Goal: Task Accomplishment & Management: Use online tool/utility

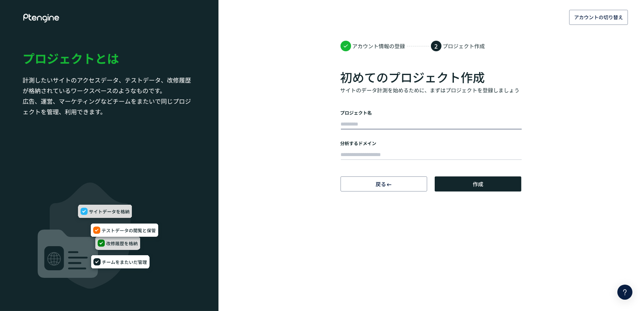
click at [354, 137] on form "プロジェクト名 分析するドメイン" at bounding box center [431, 135] width 181 height 52
click at [364, 119] on input "text" at bounding box center [431, 124] width 181 height 11
type input "*"
type input "**********"
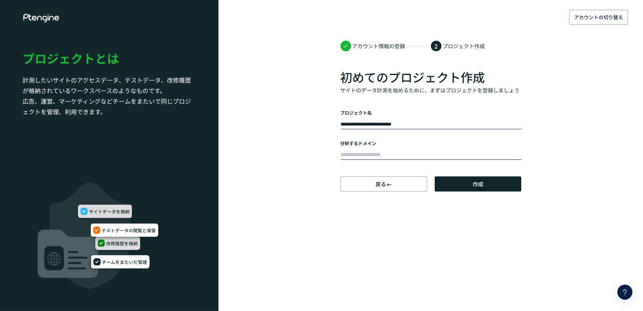
click at [440, 151] on input "text" at bounding box center [431, 155] width 181 height 11
click at [377, 155] on input "text" at bounding box center [431, 155] width 181 height 11
click at [410, 159] on input "text" at bounding box center [431, 155] width 181 height 11
paste input "**********"
type input "**********"
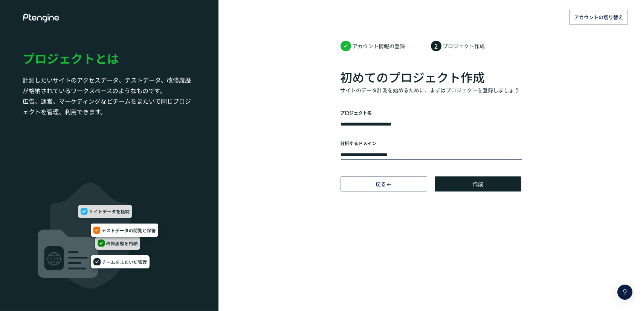
click at [418, 230] on body "**********" at bounding box center [321, 155] width 643 height 311
click at [502, 186] on button "作成" at bounding box center [478, 183] width 87 height 15
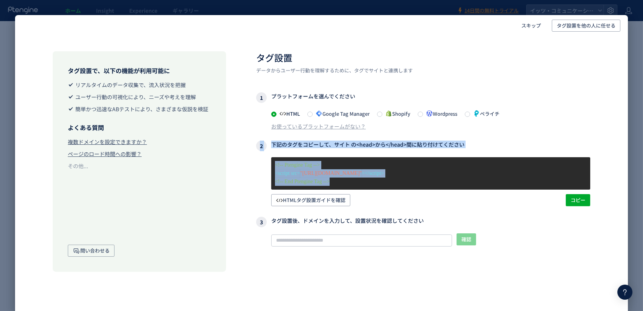
drag, startPoint x: 351, startPoint y: 181, endPoint x: 252, endPoint y: 134, distance: 109.2
click at [252, 134] on div "タグ設置で、以下の機能が利用可能に リアルタイムのデータ収集で、流入状況を把握 ユーザー行動の可視化により、ニーズや考えを理解 簡単かつ迅速なABテストにより…" at bounding box center [321, 170] width 613 height 268
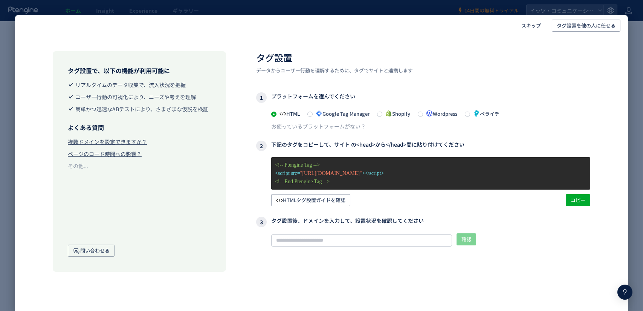
click at [382, 251] on div "タグが確認できません このサイトでタグが確認できませんので、 記事 に記載されたタグ設定を従って設定してください。また、弊社まで お問い合わせ ください。" at bounding box center [430, 272] width 319 height 43
click at [361, 243] on input "text" at bounding box center [361, 240] width 181 height 12
drag, startPoint x: 273, startPoint y: 221, endPoint x: 417, endPoint y: 227, distance: 144.4
click at [417, 227] on div "3 タグ設置後、ドメインを入力して、設置状況を確認してください 確認 タグが確認できません このサイトでタグが確認できませんので、 記事 に記載されたタグ設定…" at bounding box center [423, 255] width 334 height 77
click at [369, 240] on input "text" at bounding box center [361, 240] width 181 height 12
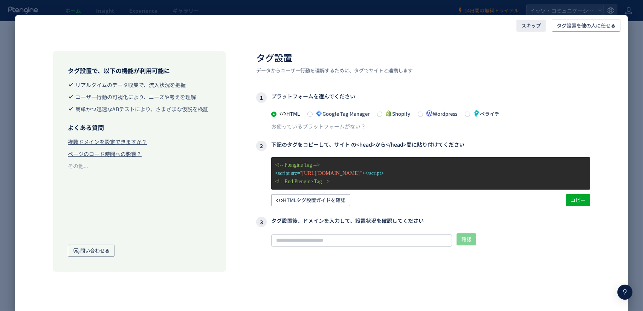
click at [529, 27] on span "スキップ" at bounding box center [531, 26] width 20 height 12
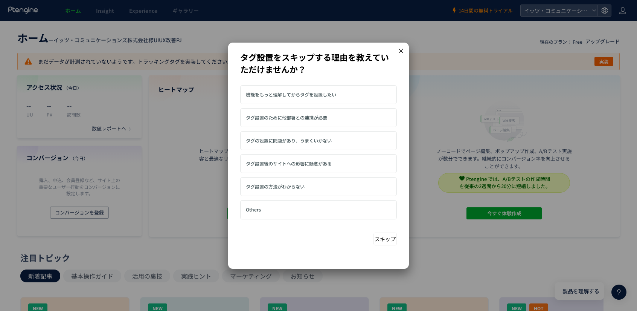
click at [381, 241] on button "スキップ" at bounding box center [385, 238] width 23 height 13
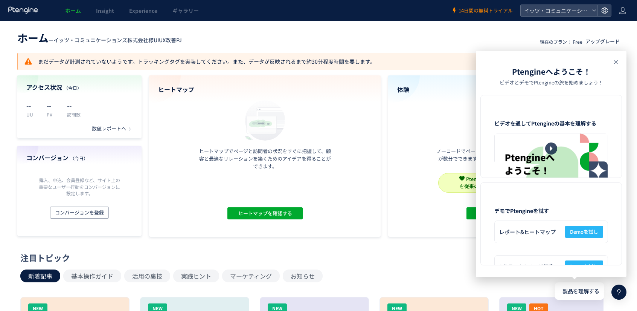
click at [615, 61] on use at bounding box center [616, 62] width 4 height 4
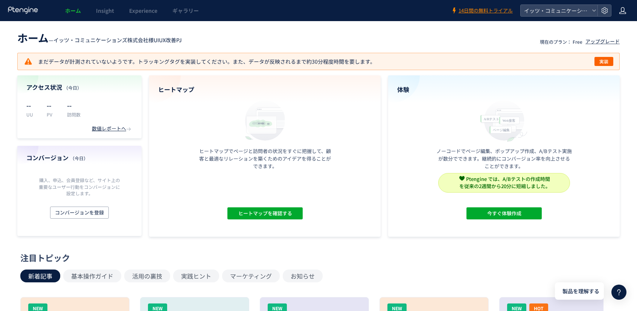
click at [623, 8] on icon at bounding box center [623, 11] width 8 height 8
click at [483, 36] on header "ホーム — イッツ・コミュニケーションズ株式会社様UIUX改善PJ 現在のプラン： Free アップグレード" at bounding box center [318, 37] width 603 height 17
click at [595, 15] on div "イッツ・コミュニケーションズ株式会社様UIUX改善PJ" at bounding box center [559, 10] width 77 height 11
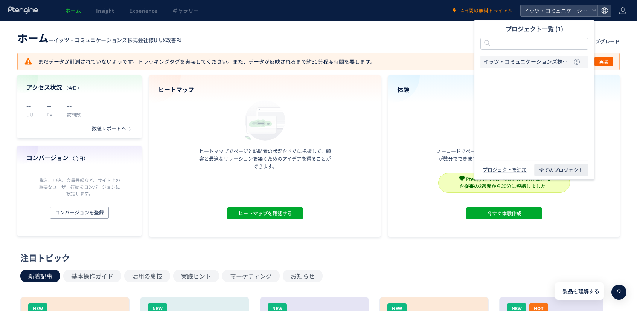
click at [557, 63] on span "イッツ・コミュニケーションズ株式会社様UIUX改善PJ" at bounding box center [527, 62] width 87 height 8
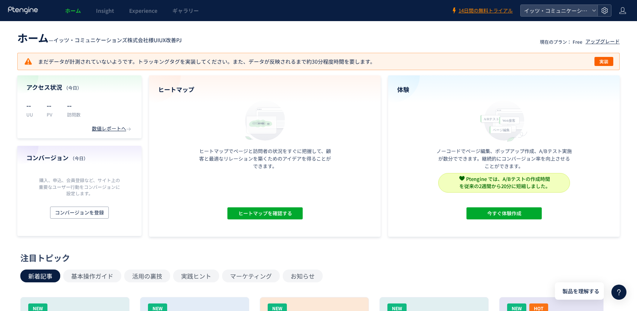
click at [608, 16] on div at bounding box center [605, 10] width 14 height 11
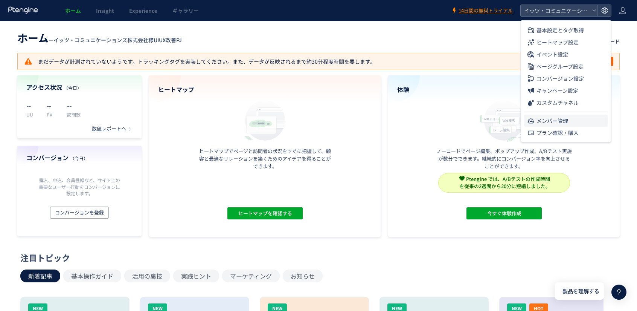
click at [570, 118] on li "メンバー管理" at bounding box center [566, 121] width 84 height 12
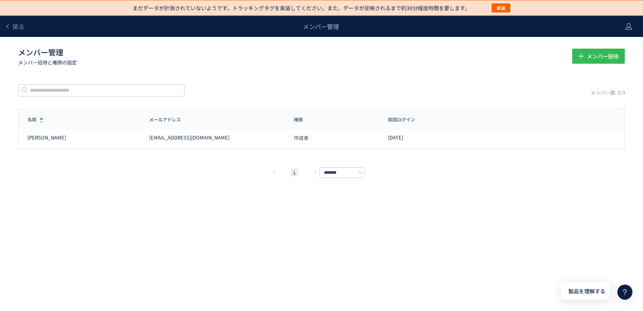
click at [580, 55] on icon "button" at bounding box center [581, 56] width 8 height 8
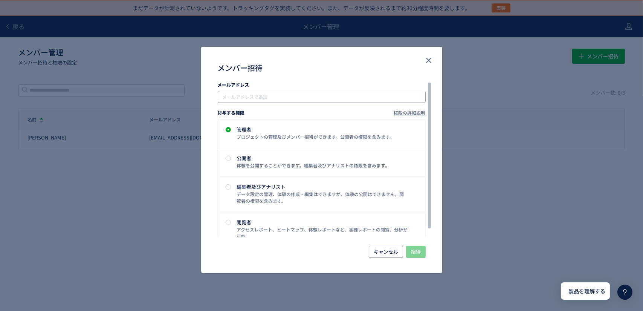
click at [282, 92] on div "メールアドレスで追加" at bounding box center [322, 97] width 208 height 12
click at [290, 99] on input "メンバー招待" at bounding box center [322, 96] width 202 height 9
paste input "**********"
type input "**********"
click at [282, 165] on div "体験を公開することができます。編集者及びアナリストの権限を含みます。" at bounding box center [322, 165] width 171 height 7
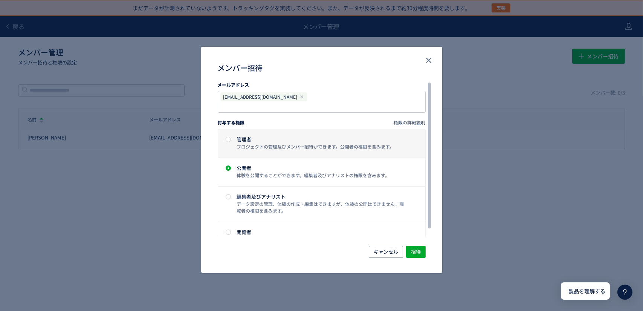
click at [280, 143] on div "プロジェクトの管理及びメンバー招待ができます。公開者の権限を含みます。" at bounding box center [322, 146] width 171 height 7
click at [307, 102] on input "メンバー招待" at bounding box center [286, 106] width 131 height 9
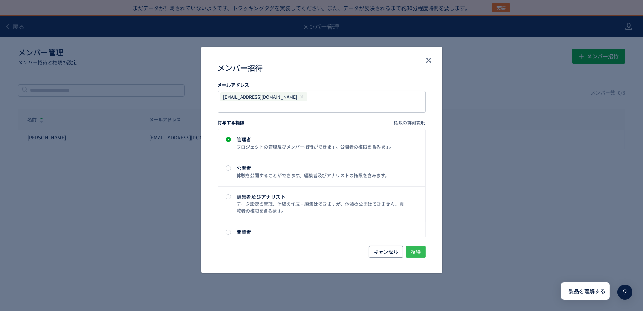
click at [419, 252] on span "招待" at bounding box center [416, 252] width 10 height 12
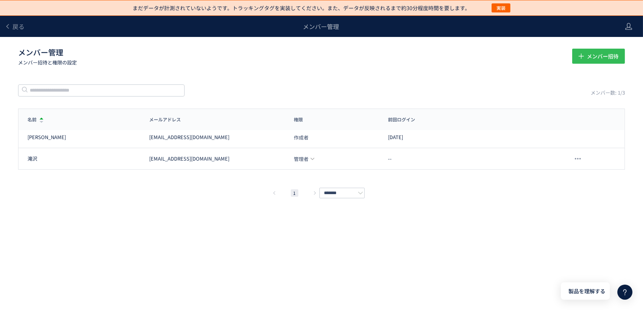
click at [587, 55] on span "メンバー招待" at bounding box center [603, 56] width 32 height 15
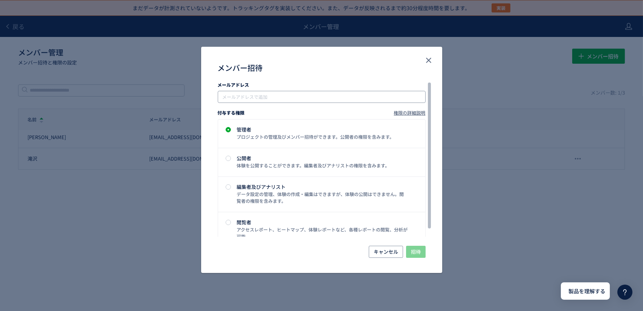
click at [273, 96] on input "メンバー招待" at bounding box center [322, 96] width 202 height 9
type input "*"
click at [280, 73] on div "メンバー招待" at bounding box center [322, 68] width 208 height 12
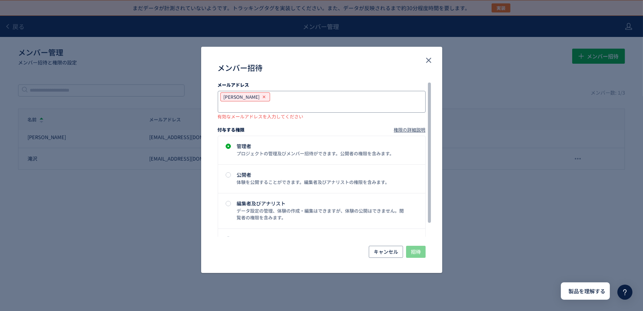
click at [261, 95] on div "メンバー招待" at bounding box center [263, 96] width 5 height 5
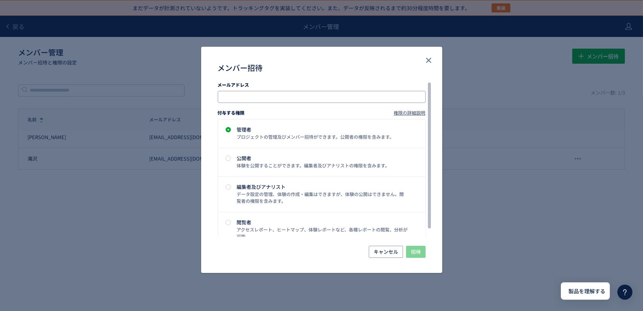
click at [263, 92] on div "メンバー招待" at bounding box center [322, 97] width 208 height 12
paste input "**********"
type input "**********"
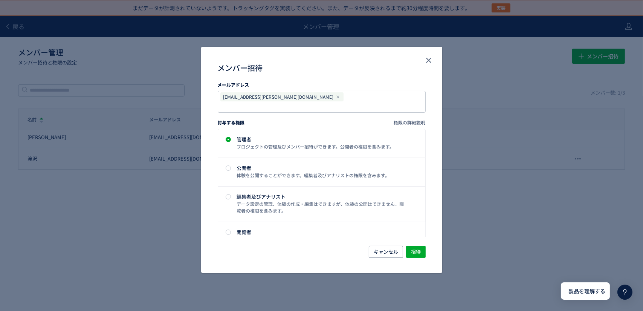
drag, startPoint x: 295, startPoint y: 59, endPoint x: 309, endPoint y: 65, distance: 14.8
click at [305, 65] on div "メンバー招待" at bounding box center [321, 64] width 241 height 35
click at [434, 56] on button "close" at bounding box center [429, 60] width 12 height 12
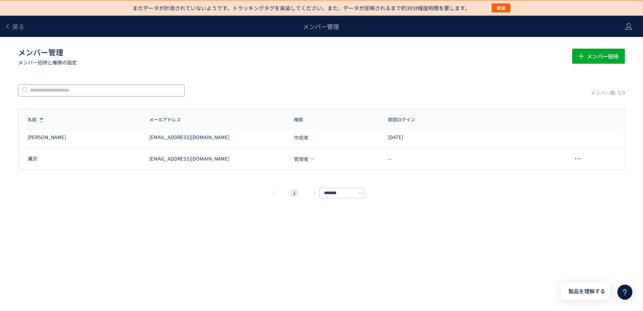
click at [119, 93] on input "text" at bounding box center [101, 90] width 166 height 12
paste input "**********"
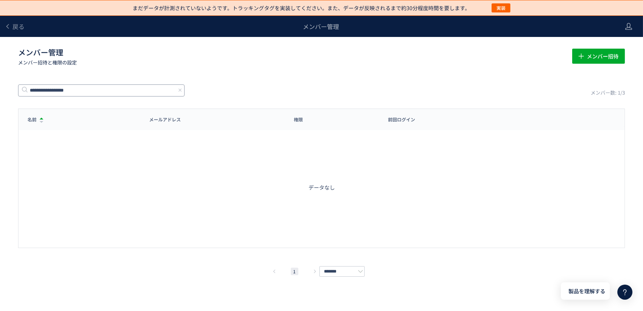
type input "**********"
drag, startPoint x: 609, startPoint y: 46, endPoint x: 606, endPoint y: 54, distance: 9.2
click at [609, 46] on div "メンバー管理 メンバー招待と権限の設定 メンバー招待" at bounding box center [321, 56] width 607 height 24
click at [605, 56] on span "メンバー招待" at bounding box center [603, 56] width 32 height 15
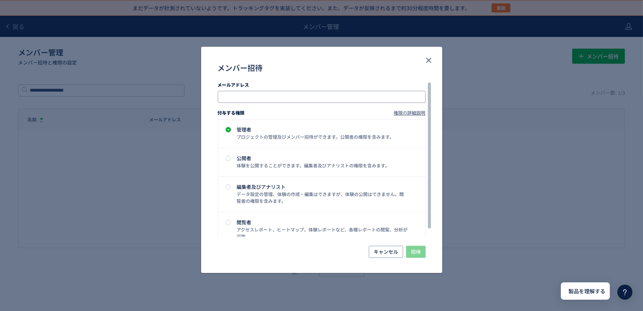
click at [275, 99] on input "メンバー招待" at bounding box center [322, 96] width 202 height 9
paste input "**********"
type input "**********"
click at [310, 92] on div "**********" at bounding box center [322, 97] width 208 height 12
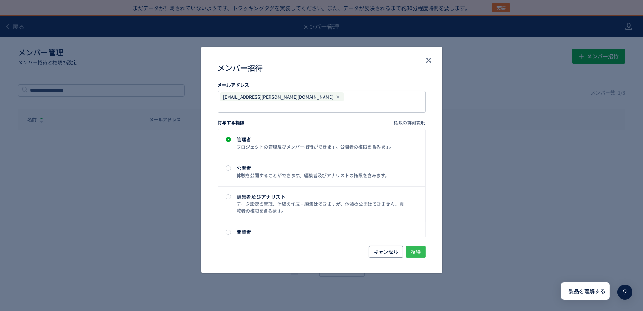
click at [413, 250] on span "招待" at bounding box center [416, 252] width 10 height 12
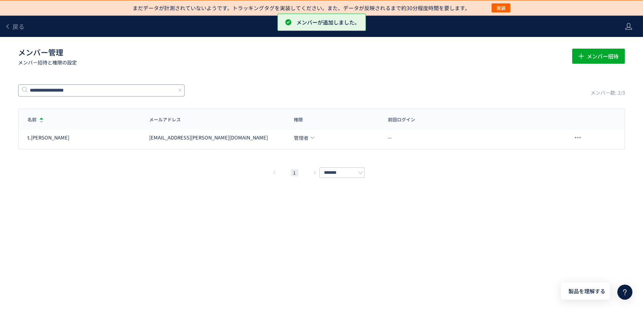
click at [144, 92] on input "**********" at bounding box center [101, 90] width 166 height 12
click at [179, 89] on icon at bounding box center [179, 89] width 5 height 5
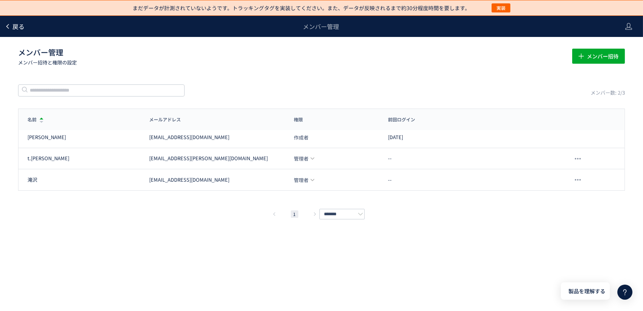
click at [14, 28] on span "戻る" at bounding box center [18, 26] width 12 height 9
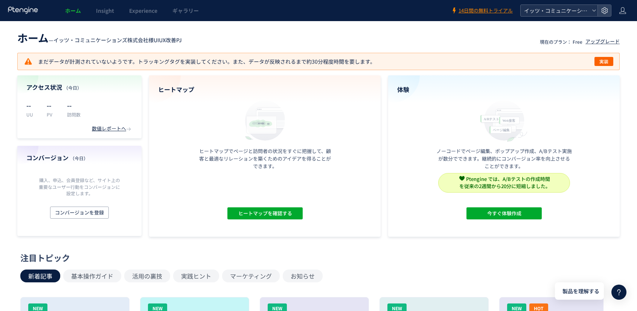
click at [591, 11] on div "イッツ・コミュニケーションズ株式会社様UIUX改善PJ" at bounding box center [559, 10] width 77 height 11
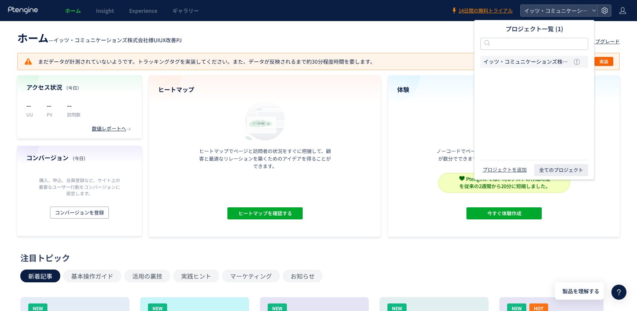
click at [399, 33] on header "ホーム — イッツ・コミュニケーションズ株式会社様UIUX改善PJ 現在のプラン： Free アップグレード" at bounding box center [318, 37] width 603 height 17
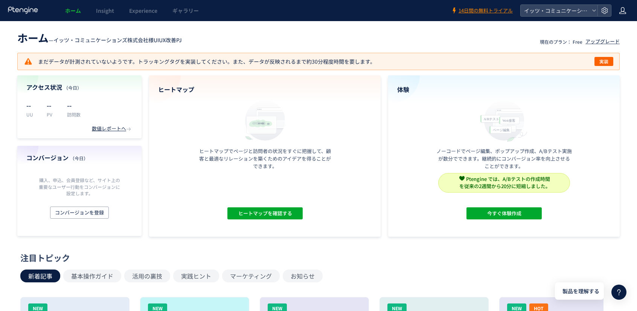
click at [625, 14] on use at bounding box center [623, 10] width 7 height 7
click at [497, 35] on header "ホーム — イッツ・コミュニケーションズ株式会社様UIUX改善PJ 現在のプラン： Free アップグレード" at bounding box center [318, 37] width 603 height 17
click at [606, 62] on span "実装" at bounding box center [604, 61] width 9 height 9
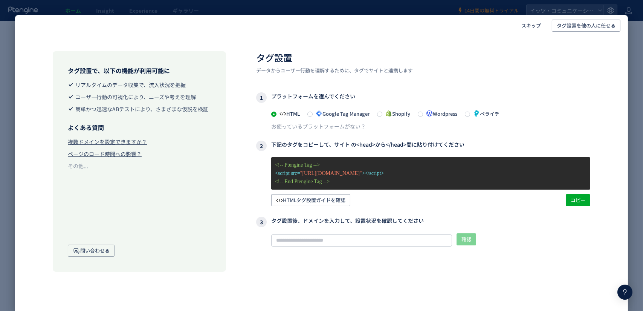
drag, startPoint x: 273, startPoint y: 145, endPoint x: 448, endPoint y: 143, distance: 175.2
click at [472, 143] on h3 "2 下記のタグをコピーして、サイト の<head>から</head>間に貼り付けてください" at bounding box center [423, 145] width 334 height 11
click at [470, 144] on h3 "2 下記のタグをコピーして、サイト の<head>から</head>間に貼り付けてください" at bounding box center [423, 145] width 334 height 11
click at [315, 199] on span "HTMLタグ設置ガイドを確認" at bounding box center [310, 200] width 69 height 12
drag, startPoint x: 272, startPoint y: 143, endPoint x: 472, endPoint y: 149, distance: 200.5
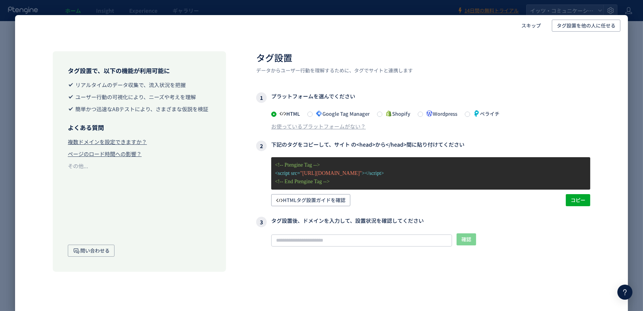
click at [472, 149] on h3 "2 下記のタグをコピーして、サイト の<head>から</head>間に貼り付けてください" at bounding box center [423, 145] width 334 height 11
click at [289, 152] on div "2 下記のタグをコピーして、サイト の<head>から</head>間に貼り付けてください <!-- Ptengine Tag --> <script src…" at bounding box center [423, 173] width 334 height 66
drag, startPoint x: 273, startPoint y: 144, endPoint x: 452, endPoint y: 150, distance: 179.4
click at [462, 146] on h3 "2 下記のタグをコピーして、サイト の<head>から</head>間に貼り付けてください" at bounding box center [423, 145] width 334 height 11
drag, startPoint x: 442, startPoint y: 151, endPoint x: 409, endPoint y: 148, distance: 33.7
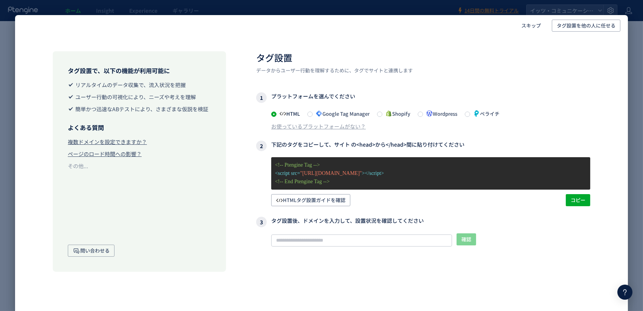
click at [432, 148] on h3 "2 下記のタグをコピーして、サイト の<head>から</head>間に貼り付けてください" at bounding box center [423, 145] width 334 height 11
click at [292, 148] on h3 "2 下記のタグをコピーして、サイト の<head>から</head>間に貼り付けてください" at bounding box center [423, 145] width 334 height 11
drag, startPoint x: 271, startPoint y: 144, endPoint x: 463, endPoint y: 145, distance: 191.3
click at [463, 145] on h3 "2 下記のタグをコピーして、サイト の<head>から</head>間に貼り付けてください" at bounding box center [423, 145] width 334 height 11
copy h3 "下記のタグをコピーして、サイト の<head>から</head>間に貼り付けてください"
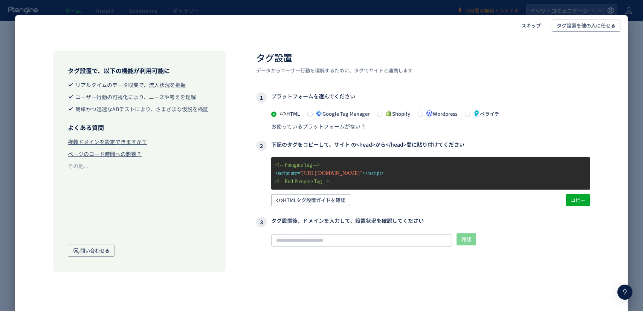
click at [305, 129] on div "お使っているプラットフォームがない？" at bounding box center [318, 126] width 95 height 8
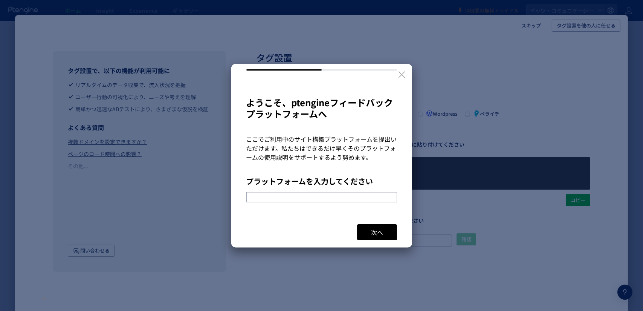
click at [303, 188] on pt-question "プラットフォームを入力してください" at bounding box center [321, 189] width 151 height 25
click at [349, 72] on div at bounding box center [321, 70] width 181 height 12
click at [350, 67] on div at bounding box center [321, 70] width 181 height 12
click at [399, 74] on icon at bounding box center [401, 74] width 9 height 9
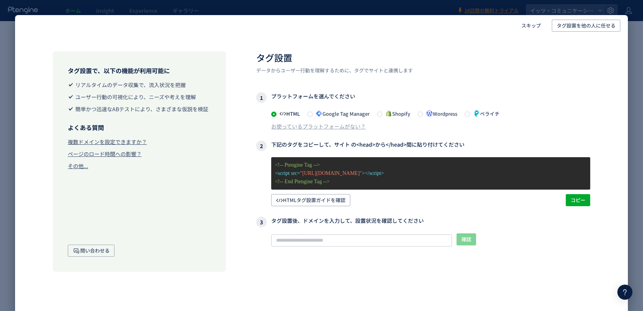
click at [84, 166] on div "その他..." at bounding box center [78, 166] width 20 height 8
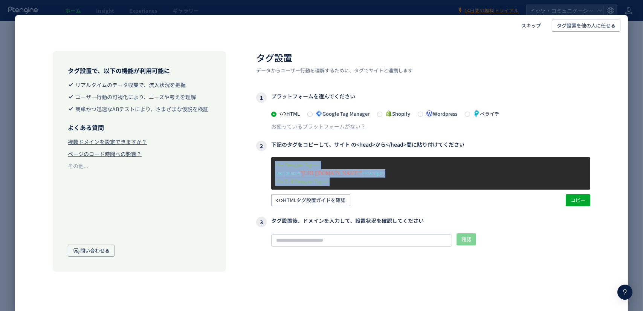
drag, startPoint x: 364, startPoint y: 187, endPoint x: 270, endPoint y: 164, distance: 96.9
click at [270, 164] on div "<!-- Ptengine Tag --> <script src= "[URL][DOMAIN_NAME]" ></script> <!-- End Pte…" at bounding box center [423, 181] width 334 height 49
copy div "<!-- Ptengine Tag --> <script src= "[URL][DOMAIN_NAME]" ></script> <!-- End Pte…"
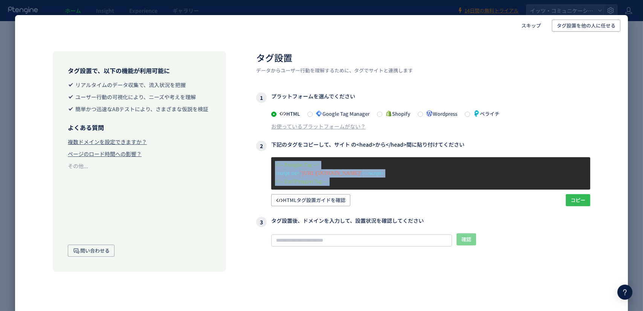
click at [579, 198] on span "コピー" at bounding box center [578, 200] width 15 height 12
click at [529, 22] on span "スキップ" at bounding box center [531, 26] width 20 height 12
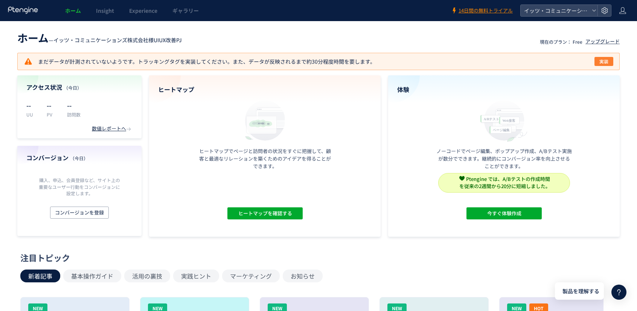
click at [605, 63] on span "実装" at bounding box center [604, 61] width 9 height 9
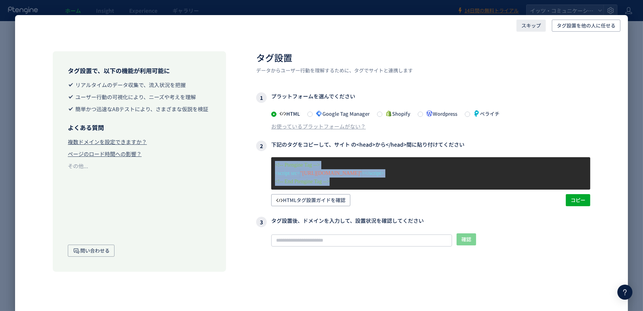
click at [533, 26] on span "スキップ" at bounding box center [531, 26] width 20 height 12
